Goal: Transaction & Acquisition: Purchase product/service

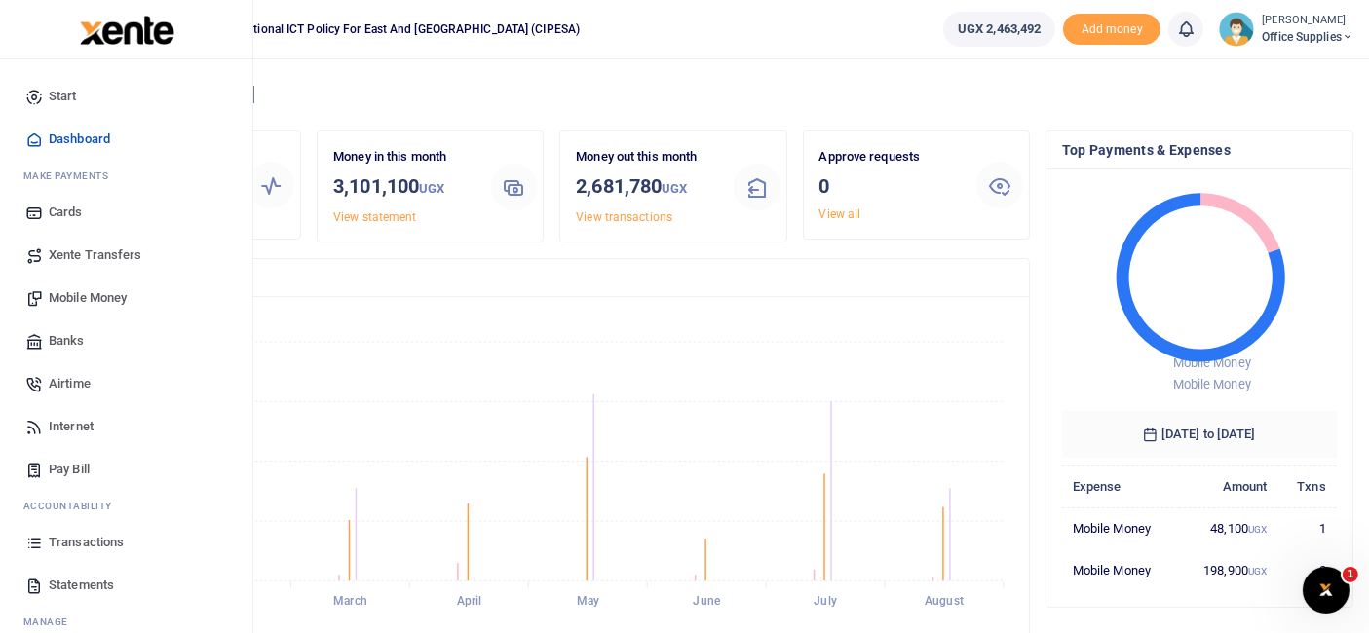
click at [97, 296] on span "Mobile Money" at bounding box center [88, 297] width 78 height 19
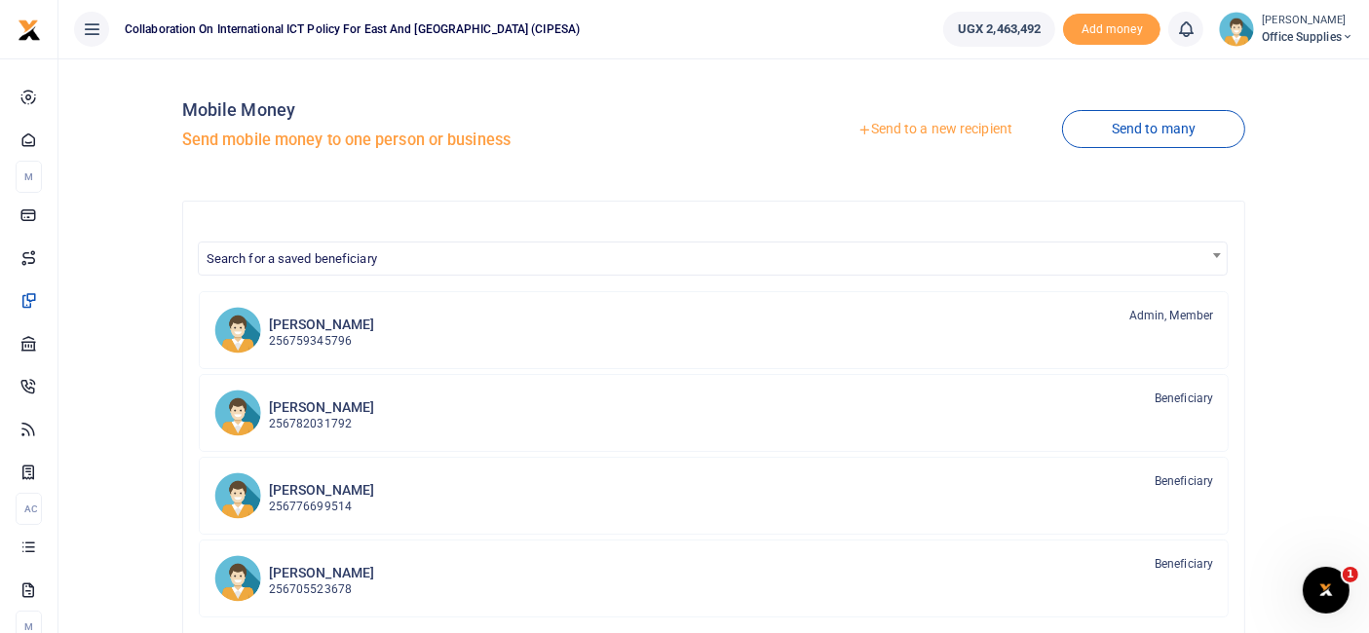
click at [967, 126] on link "Send to a new recipient" at bounding box center [935, 129] width 254 height 35
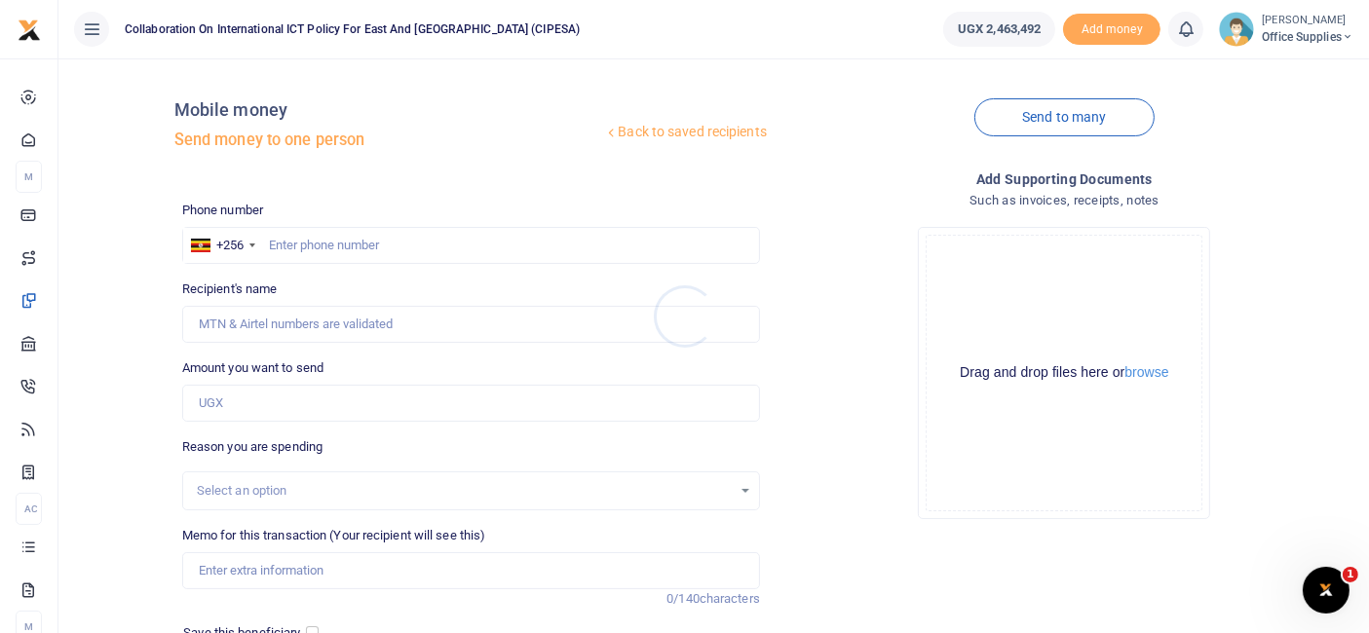
click at [317, 247] on div at bounding box center [684, 316] width 1369 height 633
click at [325, 246] on input "text" at bounding box center [471, 245] width 578 height 37
type input "0759974794"
type input "[PERSON_NAME]"
type input "0759974794"
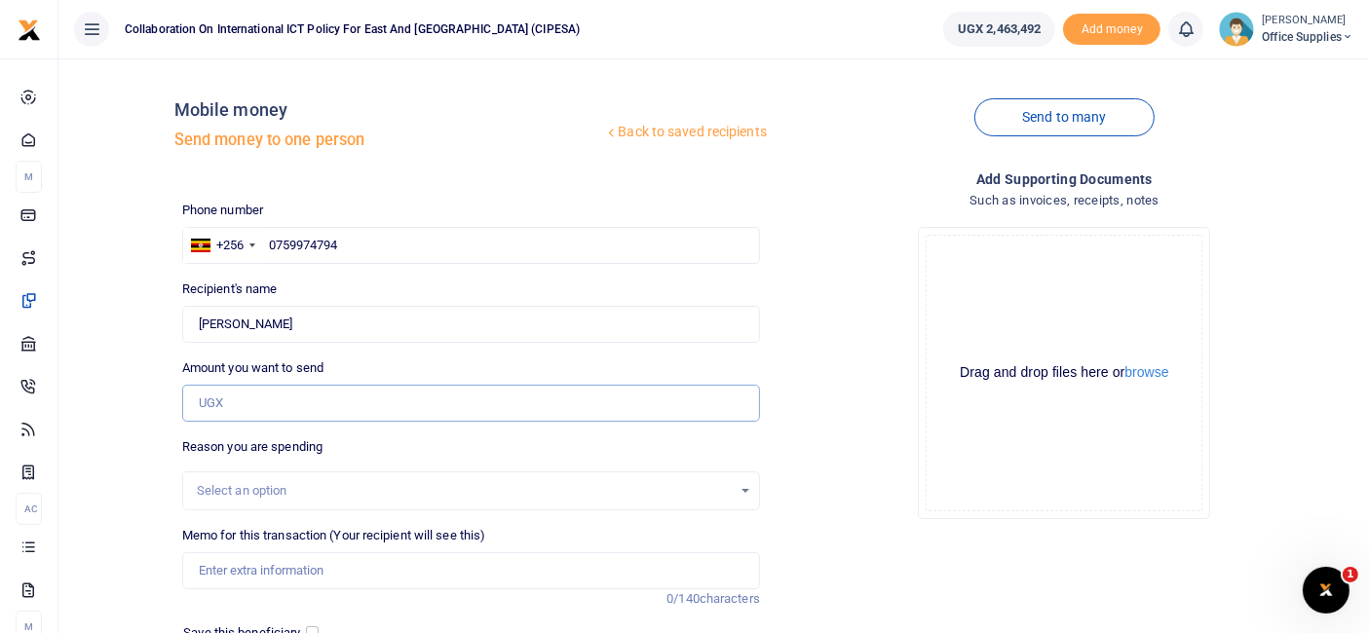
click at [225, 401] on input "Amount you want to send" at bounding box center [471, 403] width 578 height 37
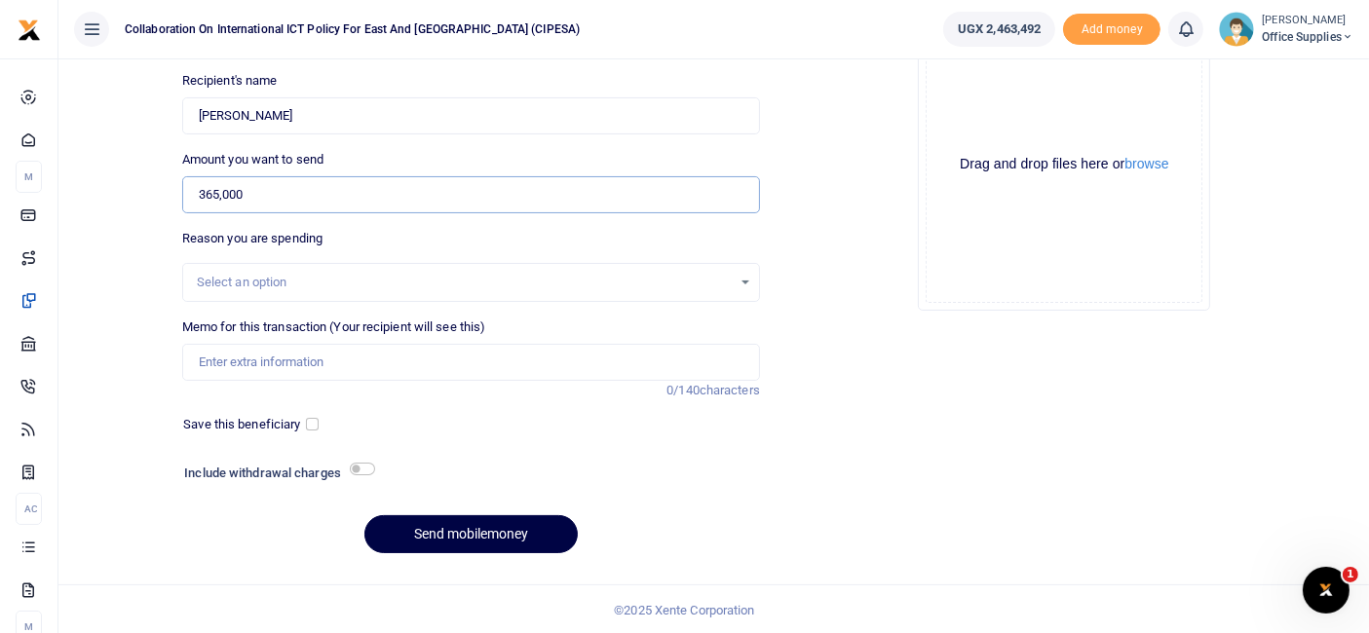
type input "365,000"
click at [333, 278] on div "Select an option" at bounding box center [464, 282] width 535 height 19
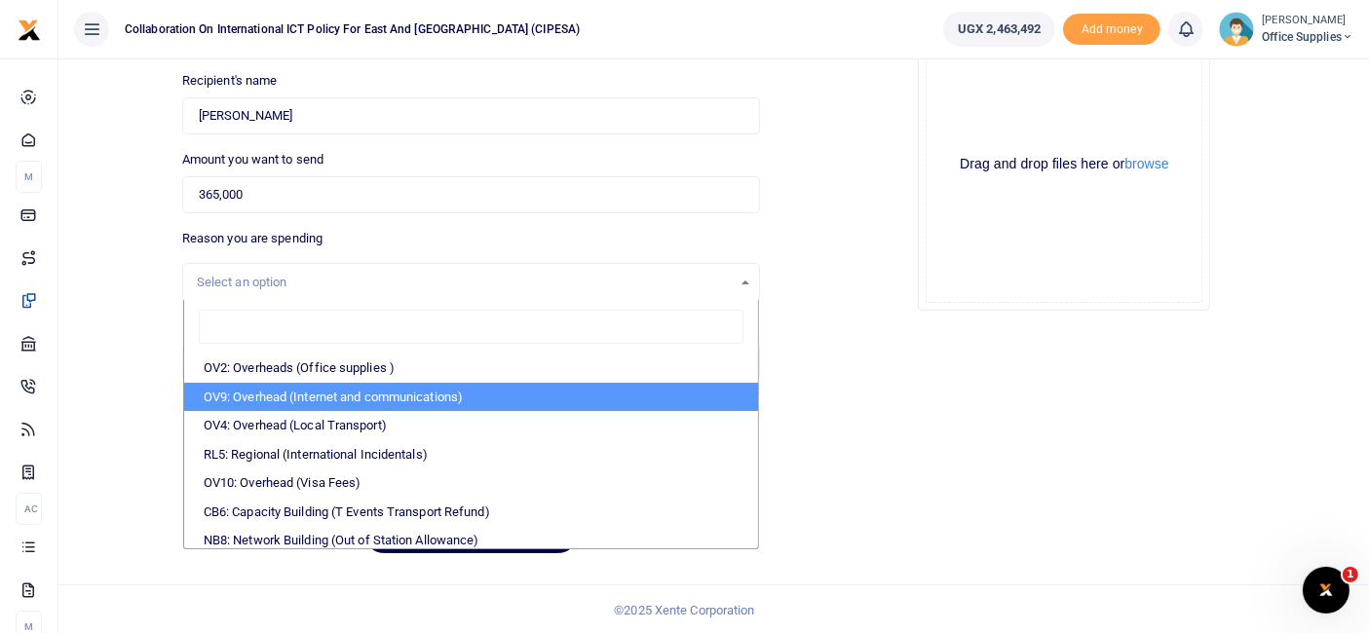
click at [362, 397] on li "OV9: Overhead (Internet and communications)" at bounding box center [471, 397] width 574 height 29
select select "74"
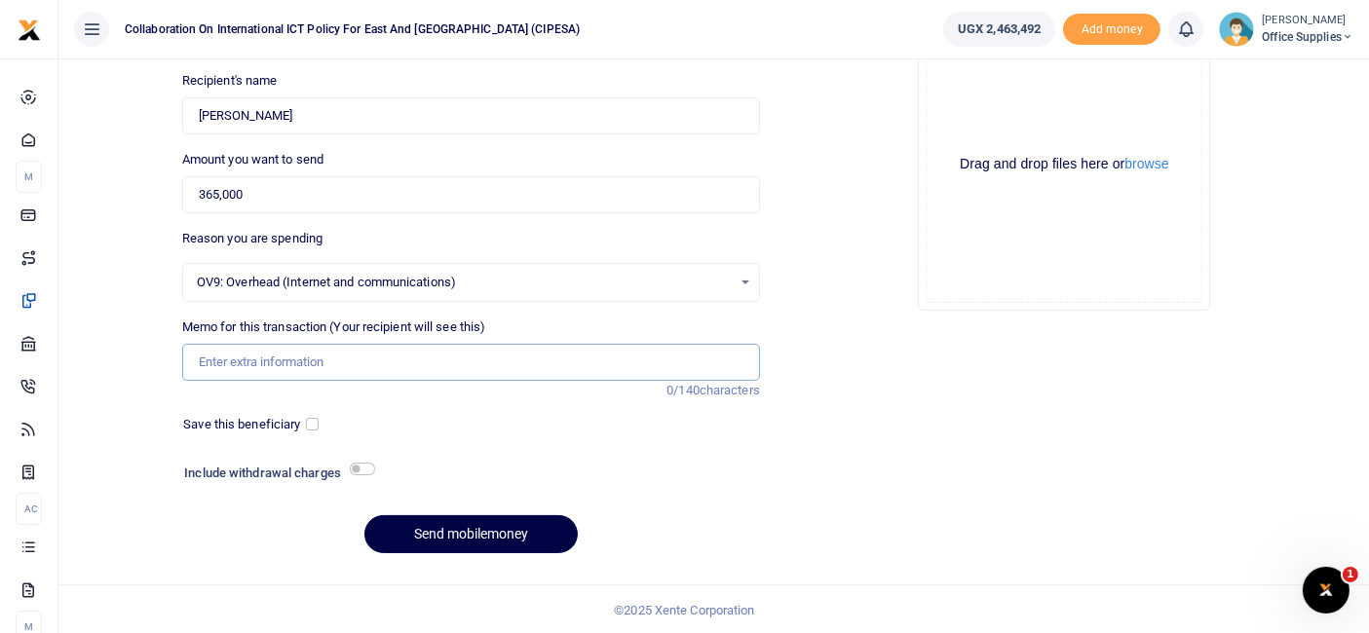
click at [283, 358] on input "Memo for this transaction (Your recipient will see this)" at bounding box center [471, 362] width 578 height 37
type input "C"
type input "DPI Journalism Fellowship"
click at [312, 421] on input "checkbox" at bounding box center [312, 424] width 13 height 13
checkbox input "true"
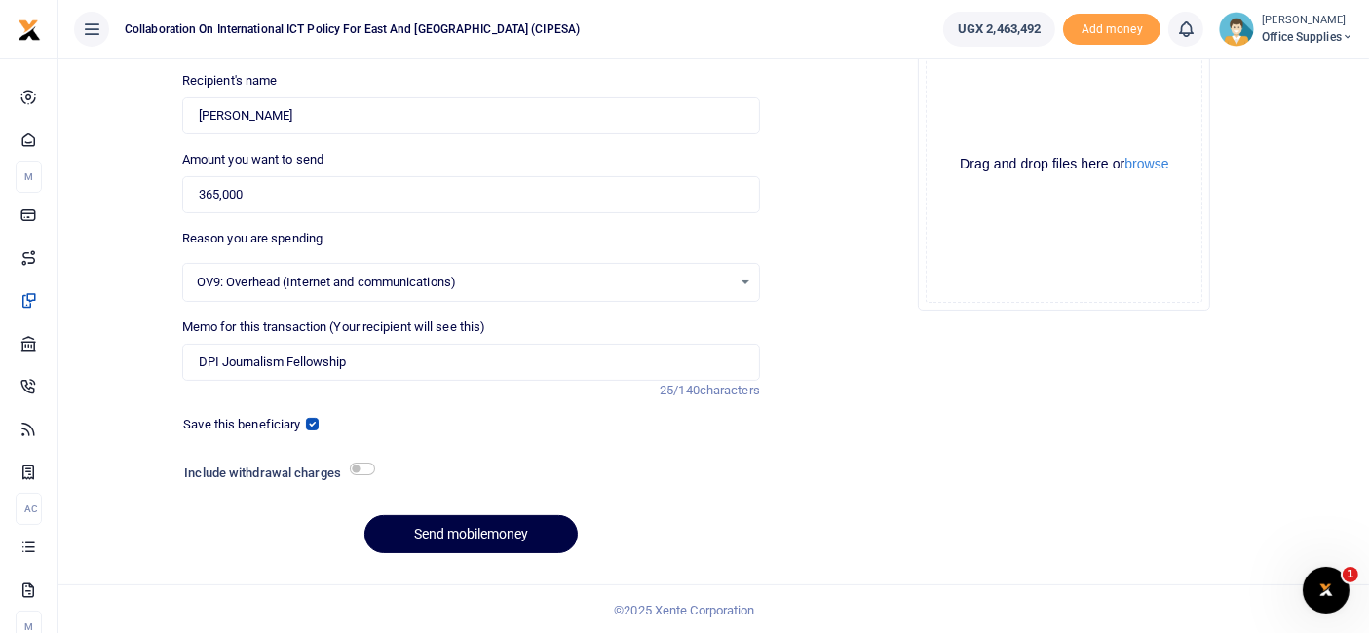
click at [377, 468] on div at bounding box center [545, 475] width 345 height 31
click at [367, 468] on input "checkbox" at bounding box center [362, 469] width 25 height 13
checkbox input "true"
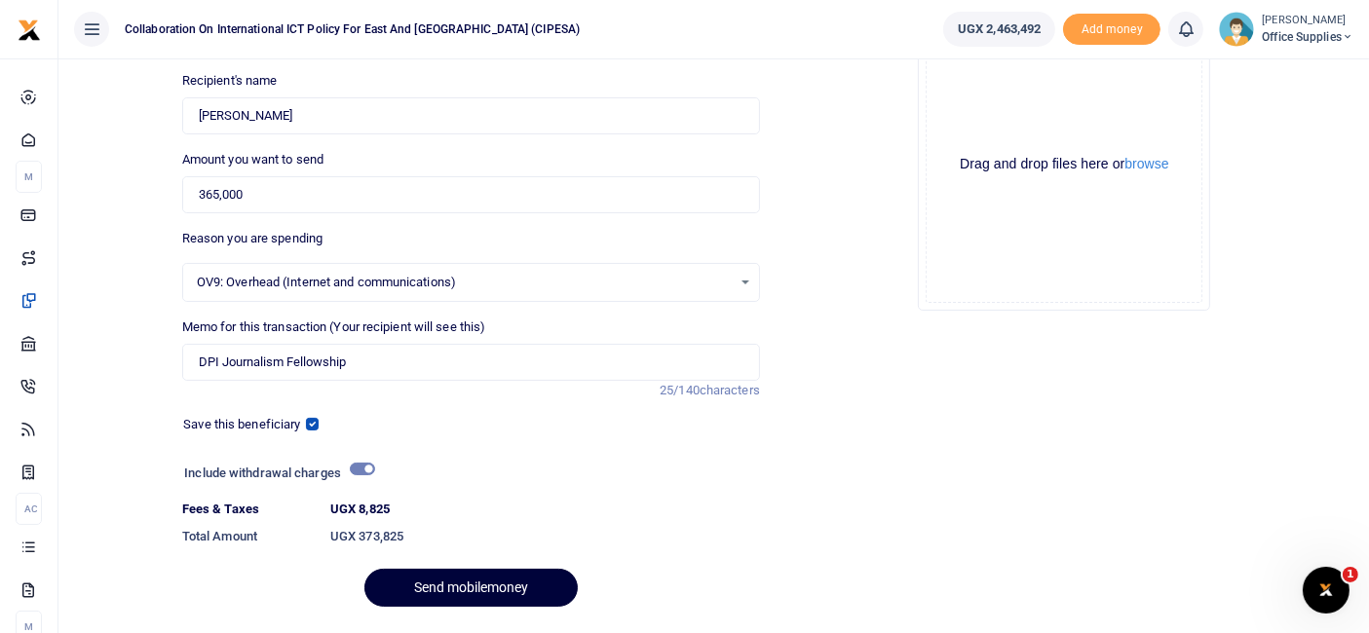
click at [478, 594] on button "Send mobilemoney" at bounding box center [470, 588] width 213 height 38
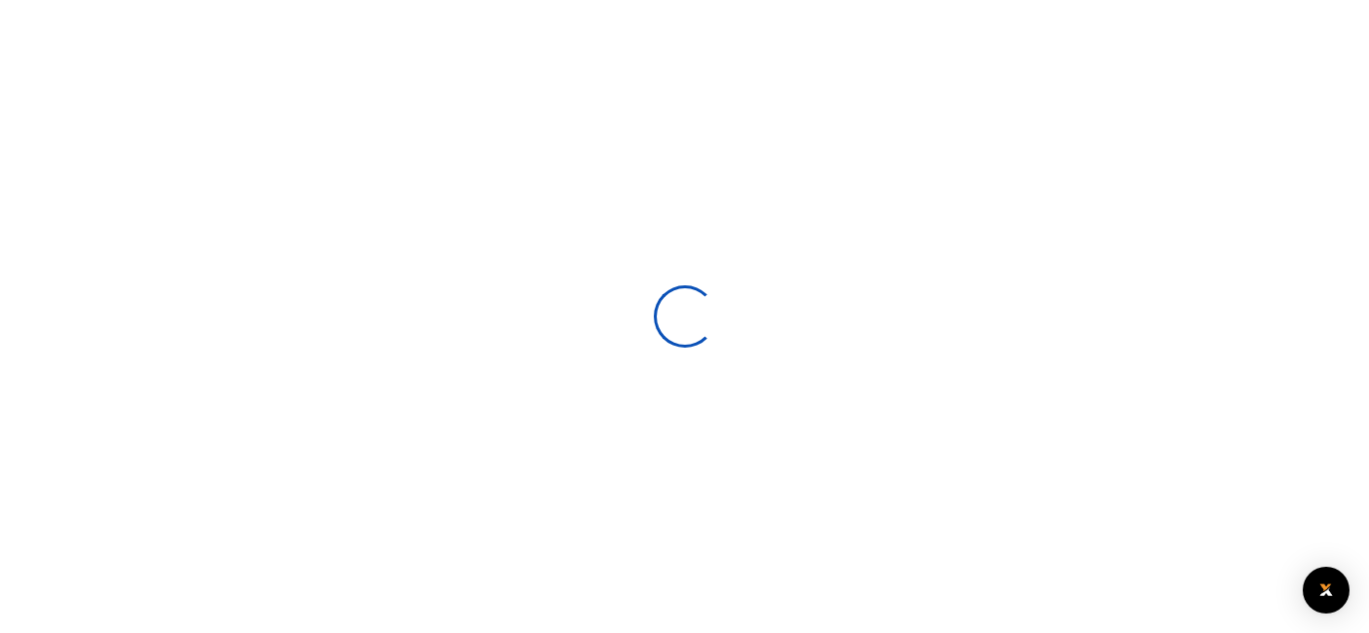
select select
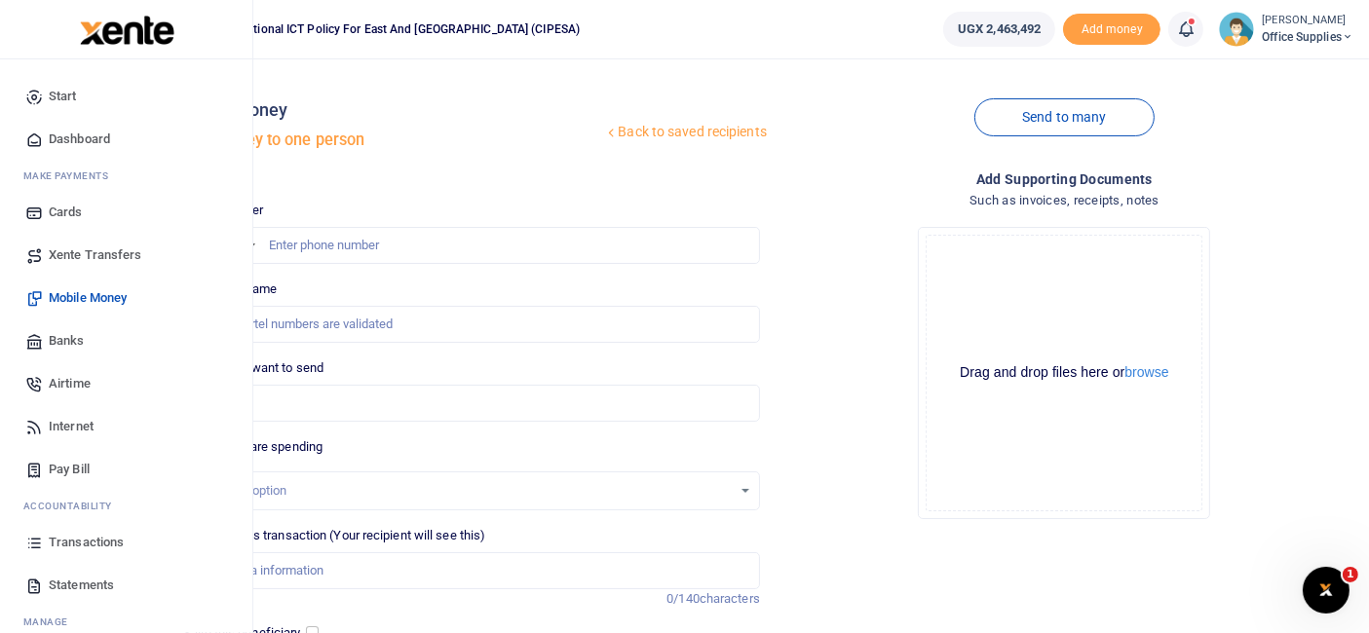
click at [78, 257] on span "Xente Transfers" at bounding box center [96, 255] width 94 height 19
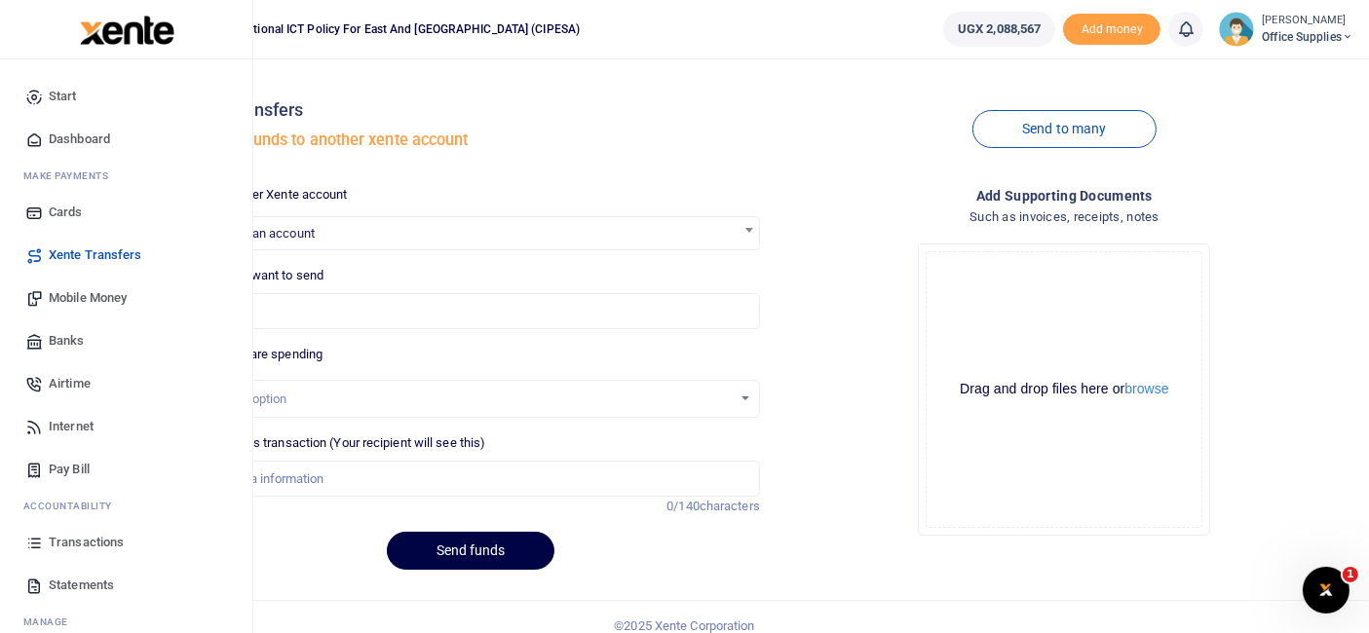
click at [80, 541] on span "Transactions" at bounding box center [86, 542] width 75 height 19
